Goal: Transaction & Acquisition: Purchase product/service

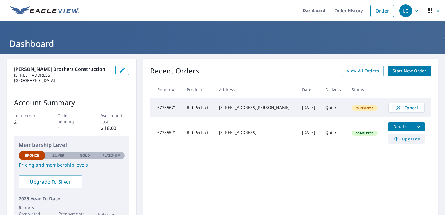
click at [404, 142] on span "Upgrade" at bounding box center [406, 139] width 29 height 7
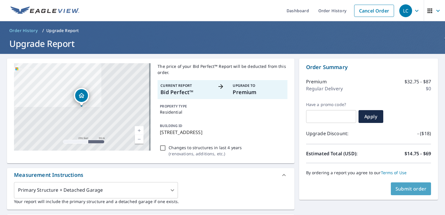
drag, startPoint x: 408, startPoint y: 190, endPoint x: 404, endPoint y: 186, distance: 5.4
click at [408, 190] on span "Submit order" at bounding box center [411, 189] width 31 height 6
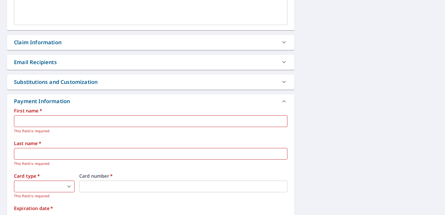
scroll to position [233, 0]
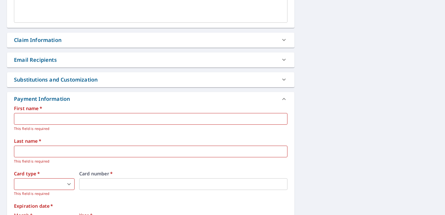
click at [49, 120] on input "text" at bounding box center [151, 119] width 274 height 12
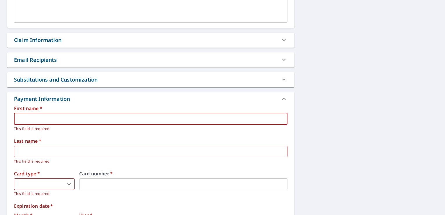
click at [37, 119] on input "text" at bounding box center [151, 119] width 274 height 12
type input "[PERSON_NAME]"
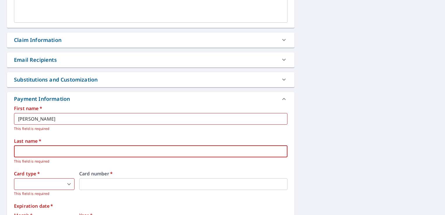
click at [30, 149] on input "text" at bounding box center [151, 152] width 274 height 12
type input "[PERSON_NAME]"
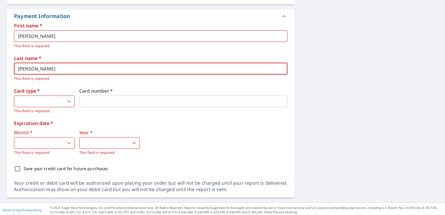
scroll to position [318, 0]
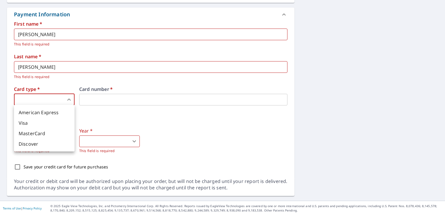
click at [27, 101] on body "LC LC Dashboard Order History Cancel Order LC Order History / Upgrade Report Up…" at bounding box center [222, 107] width 445 height 215
click at [36, 114] on li "American Express" at bounding box center [44, 112] width 61 height 10
type input "1"
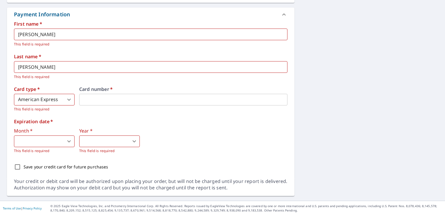
click at [107, 115] on div "First name   * [PERSON_NAME] ​ This field is required Last name   * [PERSON_NAM…" at bounding box center [151, 98] width 274 height 152
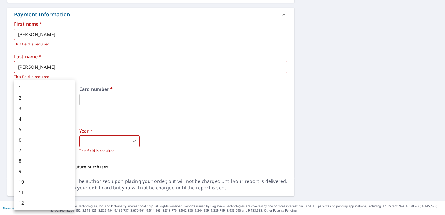
click at [57, 140] on body "LC LC Dashboard Order History Cancel Order LC Order History / Upgrade Report Up…" at bounding box center [222, 107] width 445 height 215
click at [108, 121] on div at bounding box center [222, 107] width 445 height 215
click at [63, 139] on body "LC LC Dashboard Order History Cancel Order LC Order History / Upgrade Report Up…" at bounding box center [222, 107] width 445 height 215
click at [29, 109] on li "3" at bounding box center [44, 108] width 61 height 10
type input "3"
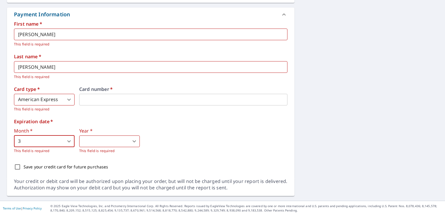
click at [90, 143] on body "LC LC Dashboard Order History Cancel Order LC Order History / Upgrade Report Up…" at bounding box center [222, 107] width 445 height 215
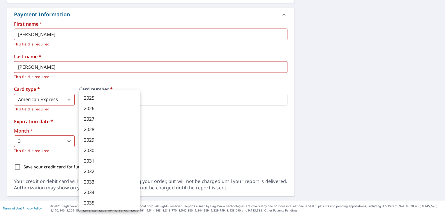
click at [90, 120] on li "2027" at bounding box center [109, 119] width 61 height 10
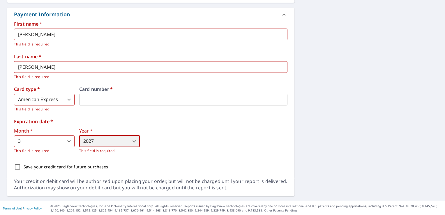
type input "2027"
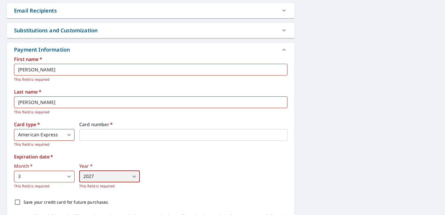
scroll to position [289, 0]
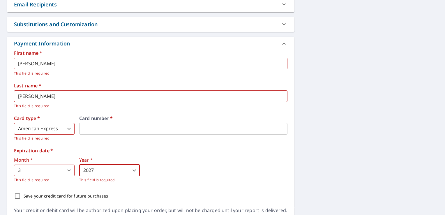
click at [33, 64] on input "[PERSON_NAME]" at bounding box center [151, 64] width 274 height 12
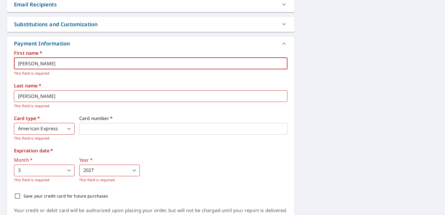
type input "[PERSON_NAME]"
click at [200, 138] on div "Card number   *" at bounding box center [183, 128] width 208 height 25
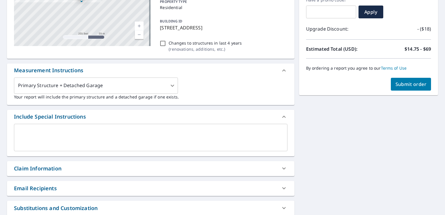
scroll to position [143, 0]
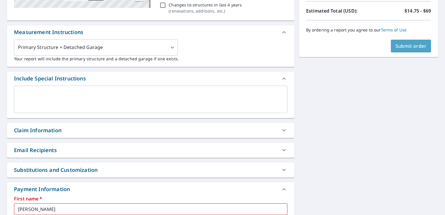
click at [405, 47] on span "Submit order" at bounding box center [411, 46] width 31 height 6
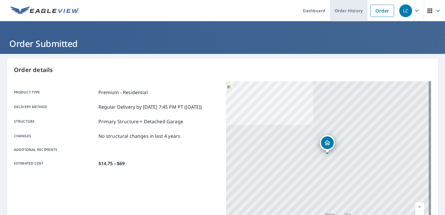
click at [341, 10] on link "Order History" at bounding box center [349, 10] width 38 height 21
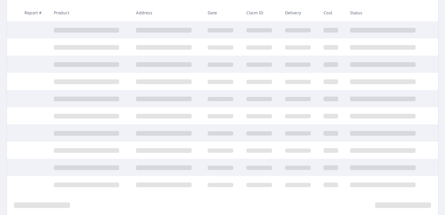
scroll to position [122, 0]
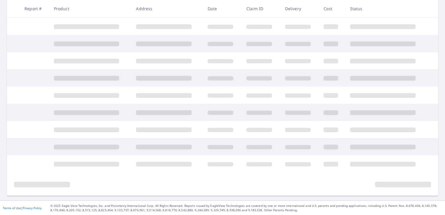
click at [192, 151] on td at bounding box center [167, 146] width 72 height 17
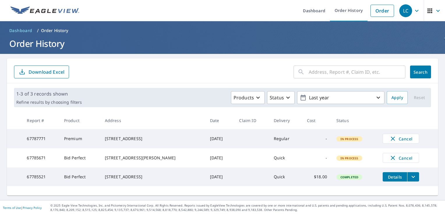
click at [338, 160] on span "In Process" at bounding box center [349, 158] width 25 height 4
click at [270, 162] on td "Quick" at bounding box center [285, 157] width 33 height 19
drag, startPoint x: 115, startPoint y: 159, endPoint x: 112, endPoint y: 161, distance: 3.8
click at [114, 161] on div "[STREET_ADDRESS][PERSON_NAME]" at bounding box center [153, 158] width 96 height 6
drag, startPoint x: 112, startPoint y: 161, endPoint x: 76, endPoint y: 164, distance: 36.3
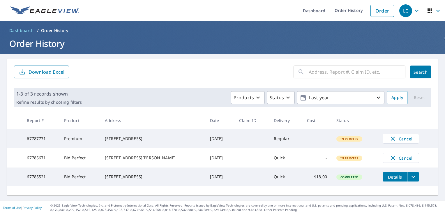
click at [83, 163] on td "Bid Perfect" at bounding box center [79, 157] width 41 height 19
click at [77, 164] on td "Bid Perfect" at bounding box center [79, 157] width 41 height 19
click at [46, 160] on td "67785671" at bounding box center [40, 157] width 37 height 19
click at [40, 161] on td "67785671" at bounding box center [40, 157] width 37 height 19
click at [40, 145] on td "67787771" at bounding box center [40, 138] width 37 height 19
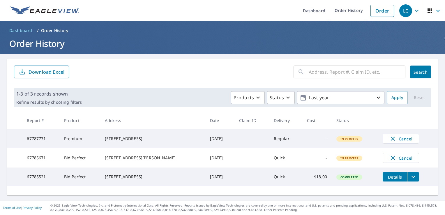
click at [94, 141] on td "Premium" at bounding box center [79, 138] width 41 height 19
click at [387, 180] on span "Details" at bounding box center [395, 177] width 17 height 6
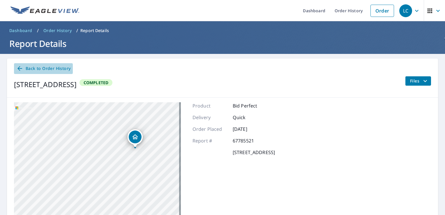
click at [47, 69] on span "Back to Order History" at bounding box center [43, 68] width 54 height 7
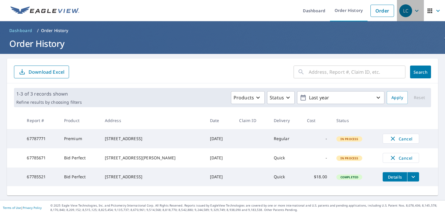
click at [414, 11] on icon "button" at bounding box center [417, 10] width 7 height 7
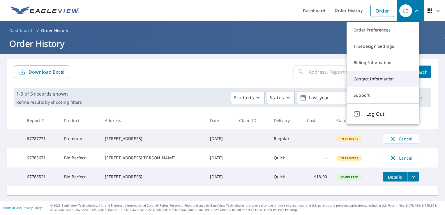
click at [377, 79] on link "Contact Information" at bounding box center [383, 79] width 73 height 16
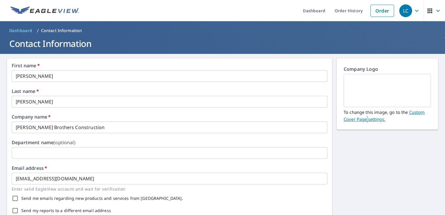
drag, startPoint x: 363, startPoint y: 148, endPoint x: 366, endPoint y: 148, distance: 2.9
click at [271, 26] on ol "Dashboard / Contact Information" at bounding box center [222, 30] width 431 height 9
click at [230, 17] on ul "Dashboard Order History Order" at bounding box center [240, 10] width 315 height 21
